Goal: Check status: Check status

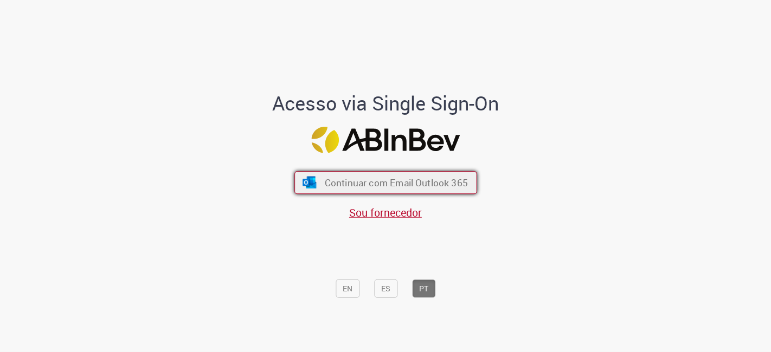
click at [354, 182] on span "Continuar com Email Outlook 365" at bounding box center [395, 183] width 143 height 12
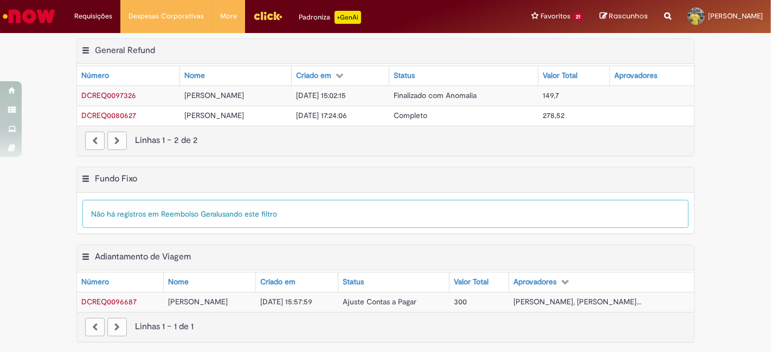
click at [28, 20] on img "Ir para a Homepage" at bounding box center [29, 16] width 56 height 22
